Goal: Information Seeking & Learning: Learn about a topic

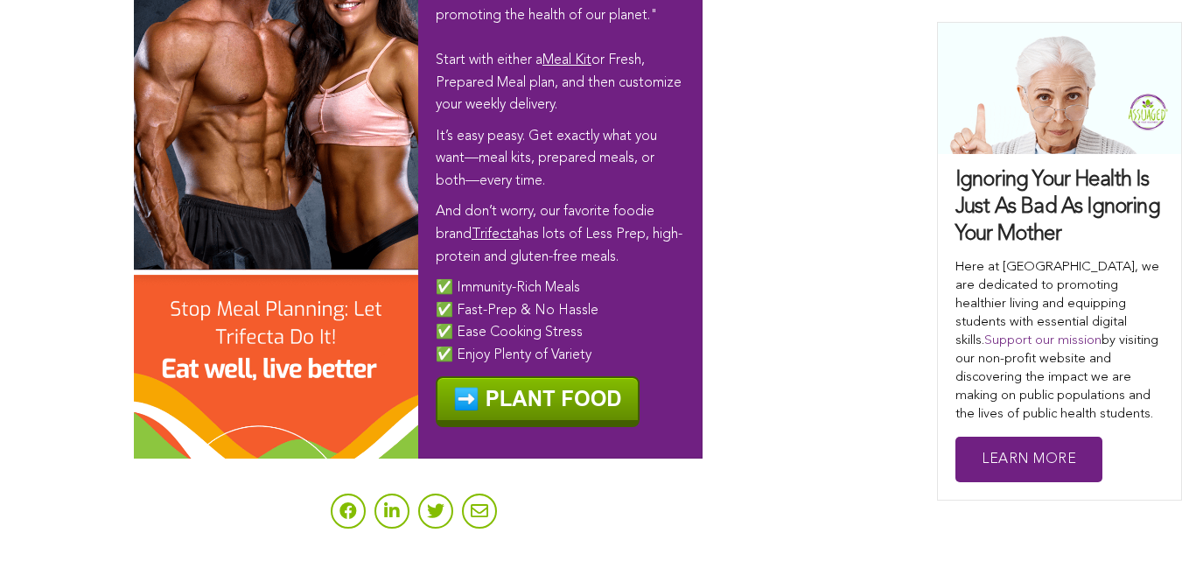
scroll to position [10455, 0]
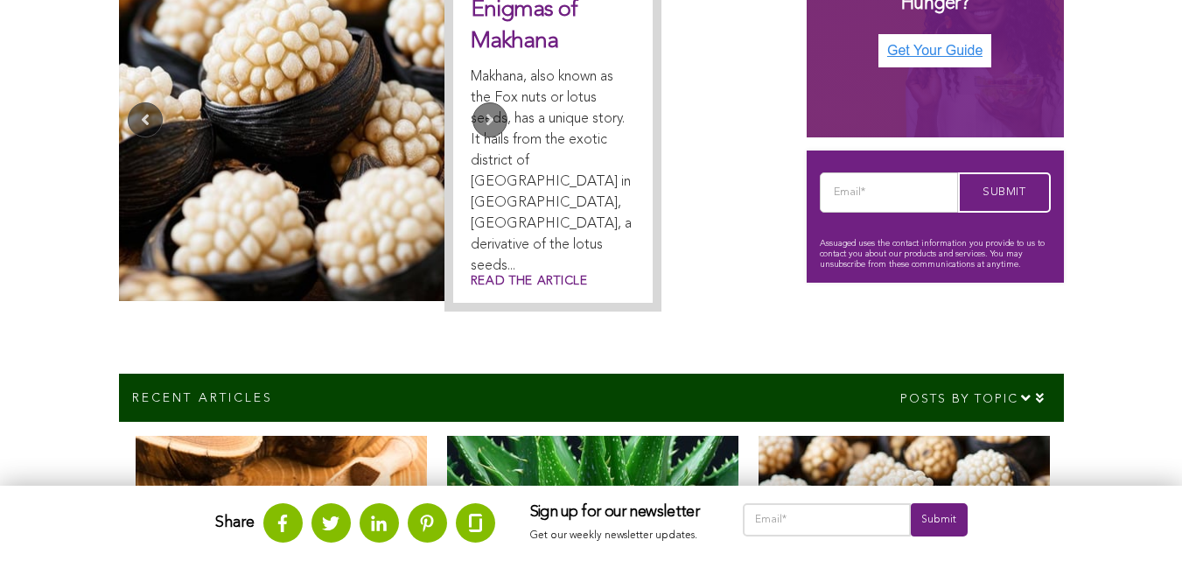
scroll to position [648, 0]
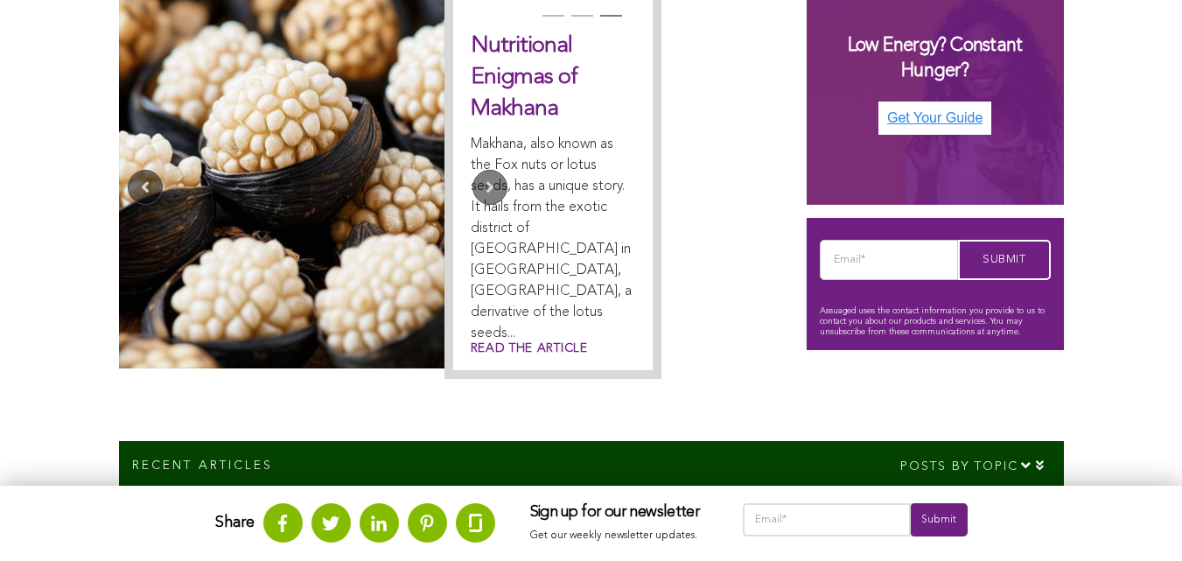
click at [303, 128] on link at bounding box center [282, 177] width 326 height 382
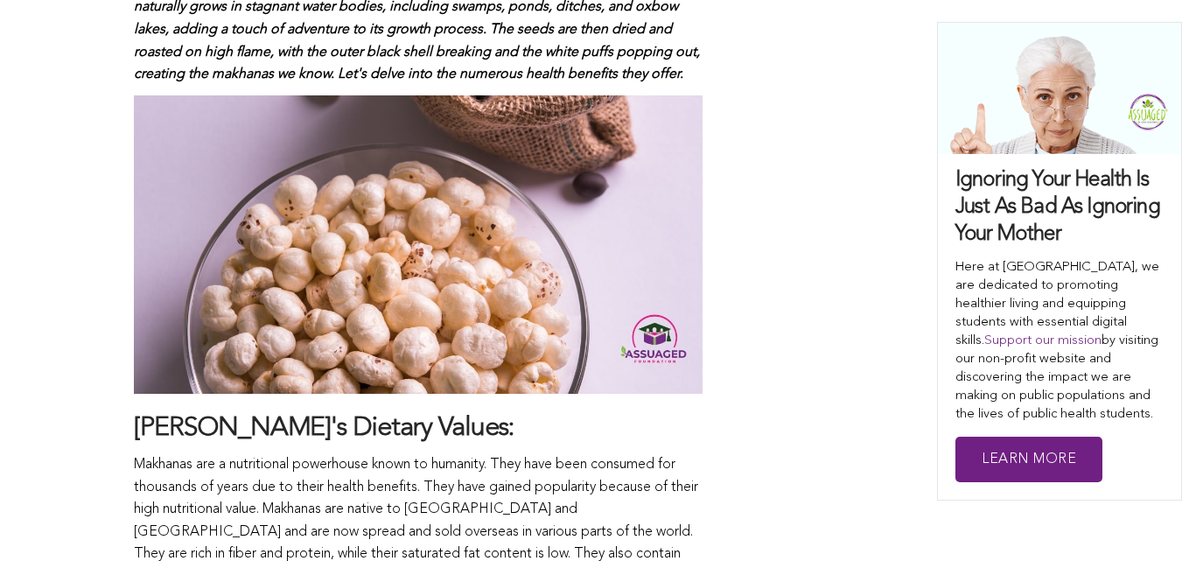
scroll to position [1164, 0]
